Goal: Information Seeking & Learning: Learn about a topic

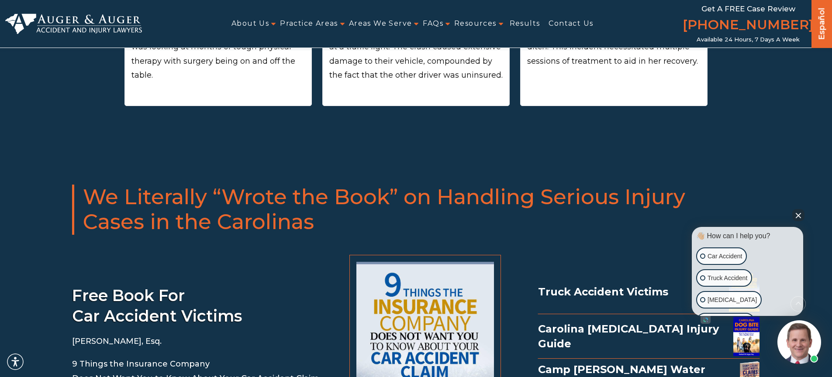
scroll to position [528, 0]
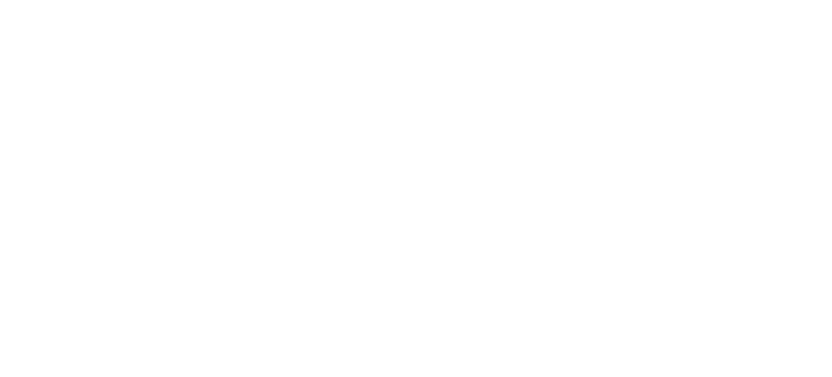
scroll to position [528, 0]
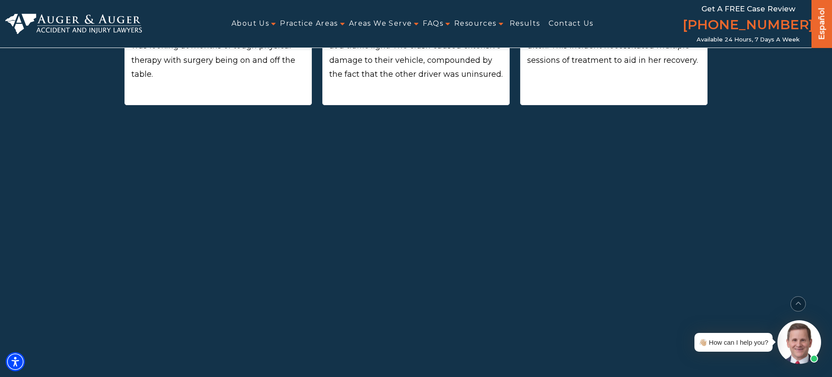
scroll to position [644, 0]
